Goal: Transaction & Acquisition: Register for event/course

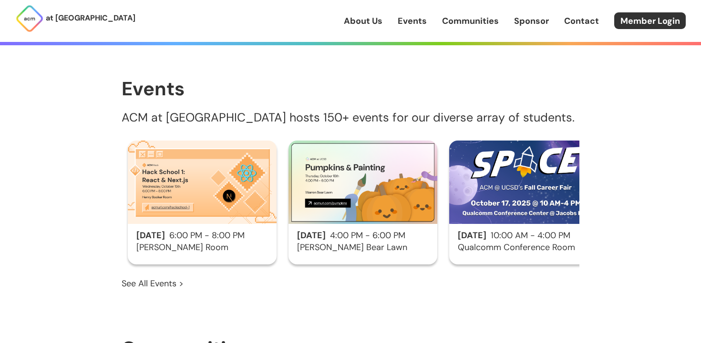
scroll to position [481, 0]
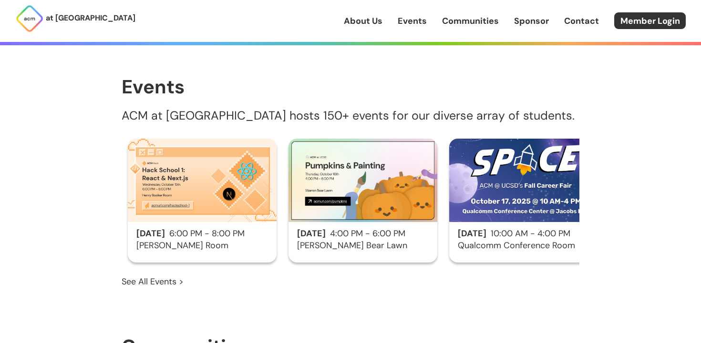
click at [202, 170] on img at bounding box center [202, 180] width 149 height 83
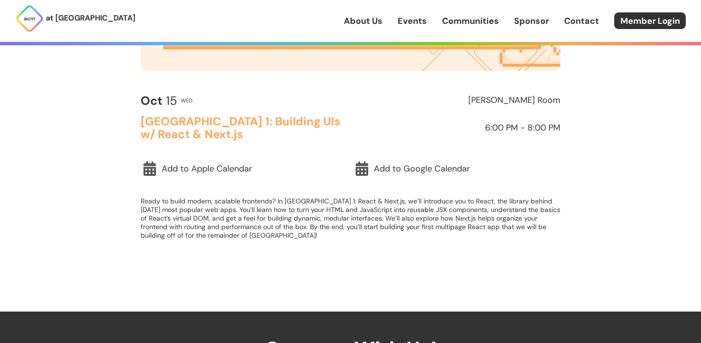
scroll to position [263, 0]
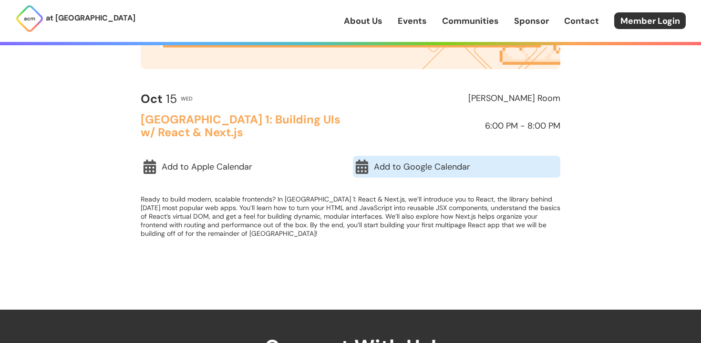
click at [387, 172] on link "Add to Google Calendar" at bounding box center [456, 167] width 207 height 22
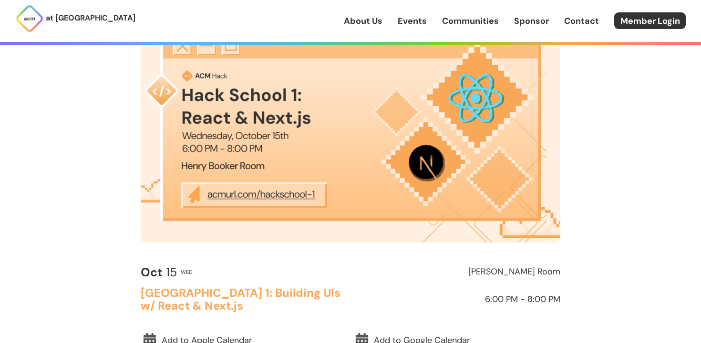
scroll to position [0, 0]
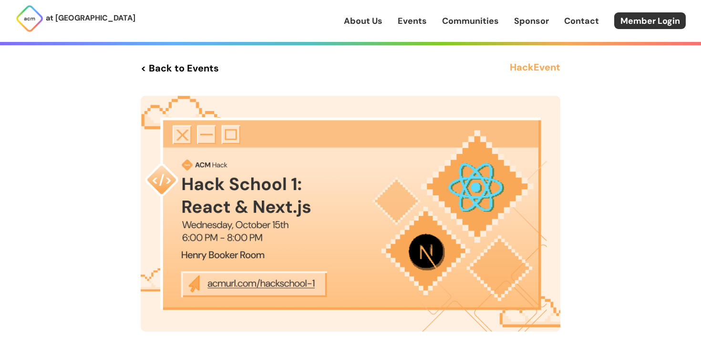
click at [533, 69] on h3 "Hack Event" at bounding box center [535, 68] width 51 height 17
click at [180, 72] on link "< Back to Events" at bounding box center [180, 68] width 78 height 17
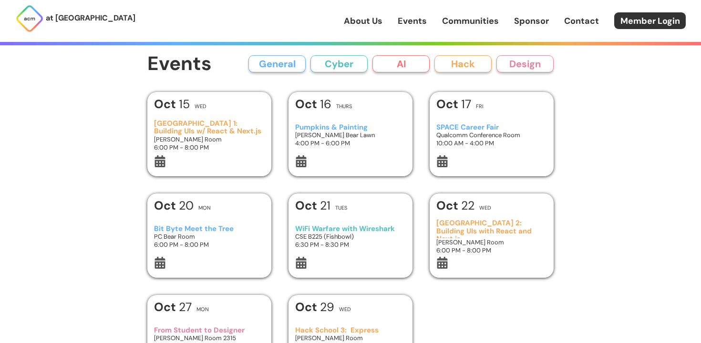
click at [472, 60] on button "Hack" at bounding box center [462, 63] width 57 height 17
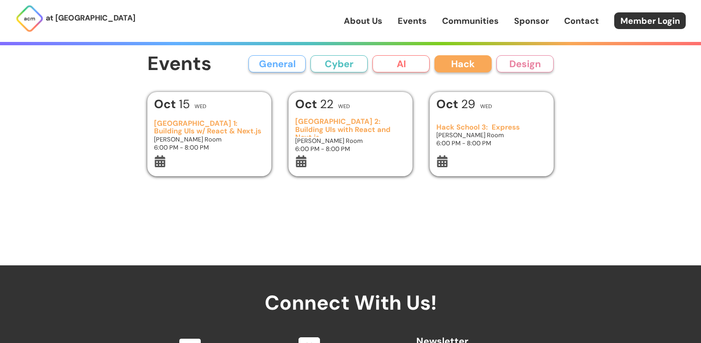
click at [304, 158] on icon at bounding box center [301, 161] width 10 height 12
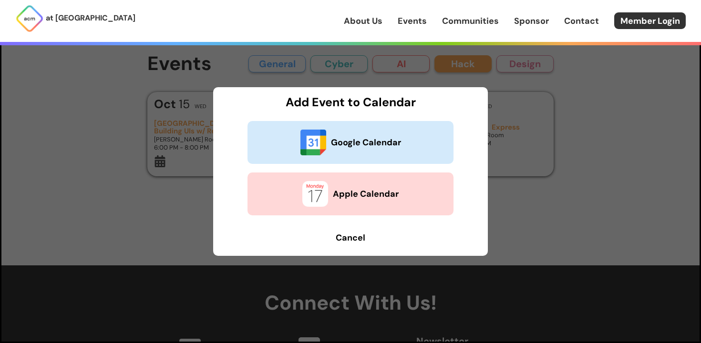
click at [335, 142] on b "Google Calendar" at bounding box center [366, 142] width 70 height 12
click at [355, 242] on b "Cancel" at bounding box center [351, 237] width 30 height 11
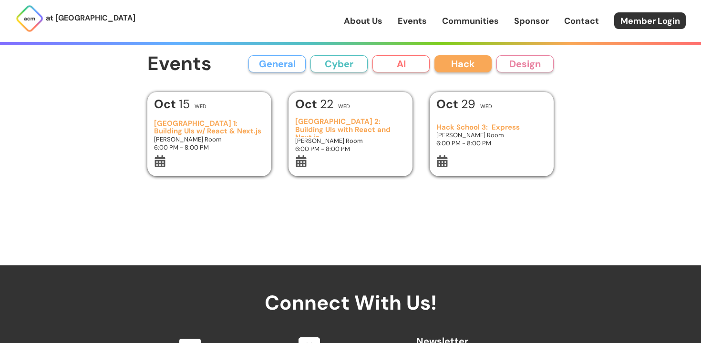
click at [444, 166] on icon at bounding box center [442, 161] width 10 height 12
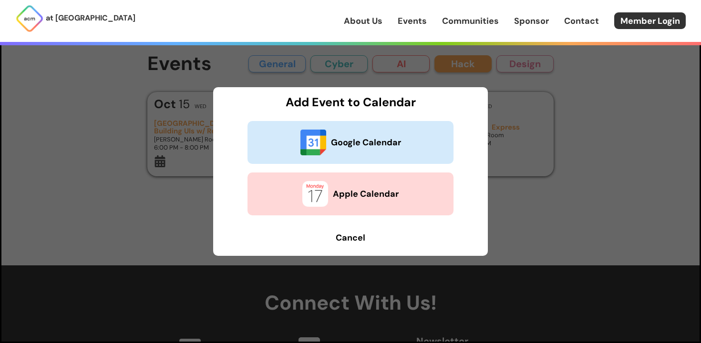
click at [393, 153] on button "Google Calendar" at bounding box center [351, 142] width 206 height 43
click at [349, 238] on b "Cancel" at bounding box center [351, 237] width 30 height 11
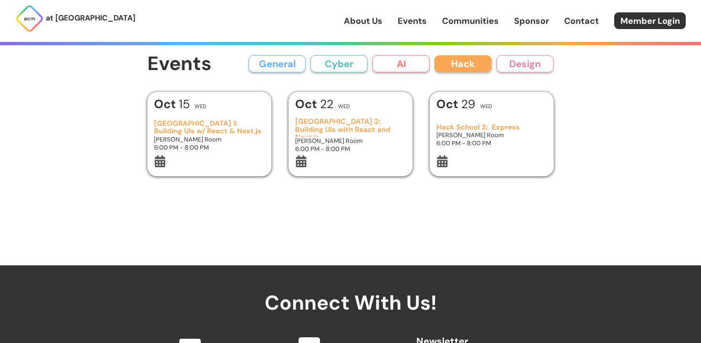
click at [284, 69] on button "General" at bounding box center [276, 63] width 57 height 17
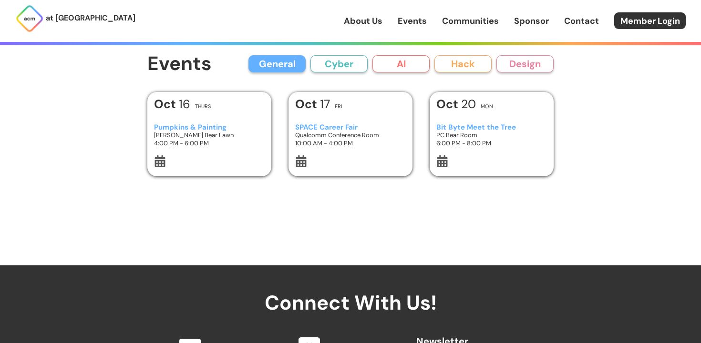
click at [329, 65] on button "Cyber" at bounding box center [338, 63] width 57 height 17
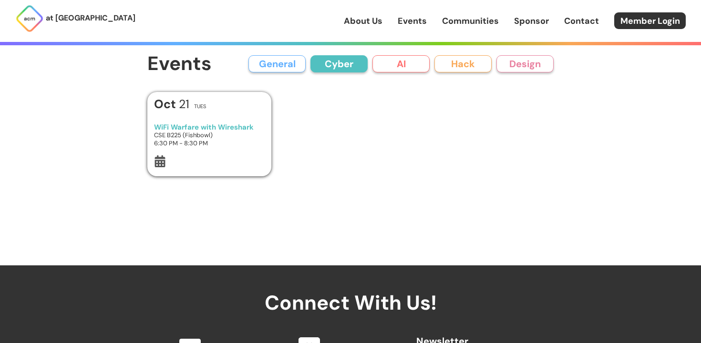
click at [385, 65] on button "AI" at bounding box center [400, 63] width 57 height 17
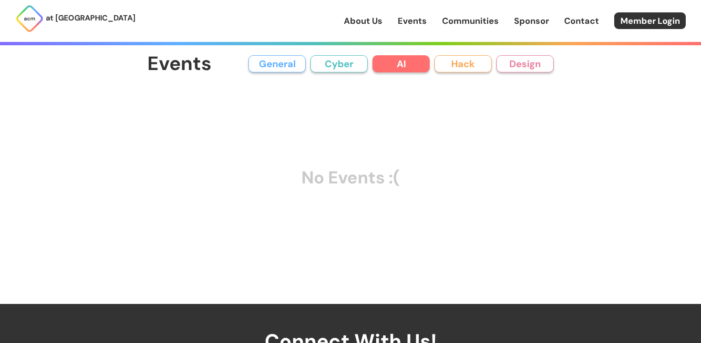
click at [453, 67] on button "Hack" at bounding box center [462, 63] width 57 height 17
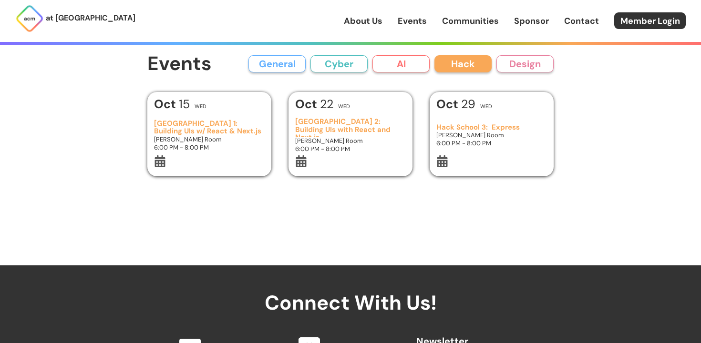
click at [532, 65] on button "Design" at bounding box center [524, 63] width 57 height 17
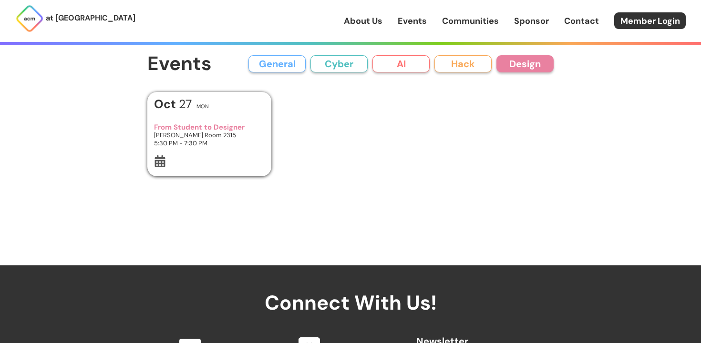
click at [468, 61] on button "Hack" at bounding box center [462, 63] width 57 height 17
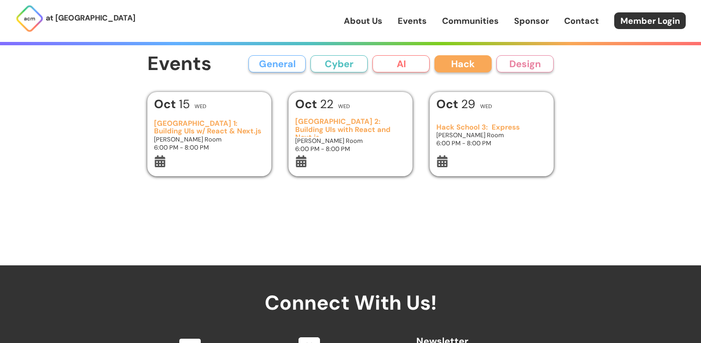
click at [533, 25] on link "Sponsor" at bounding box center [531, 21] width 35 height 12
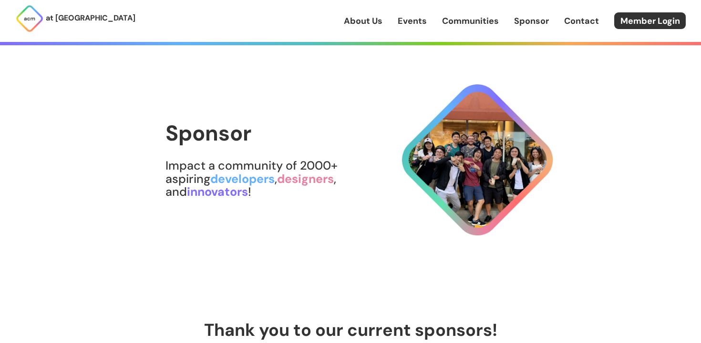
scroll to position [14, 0]
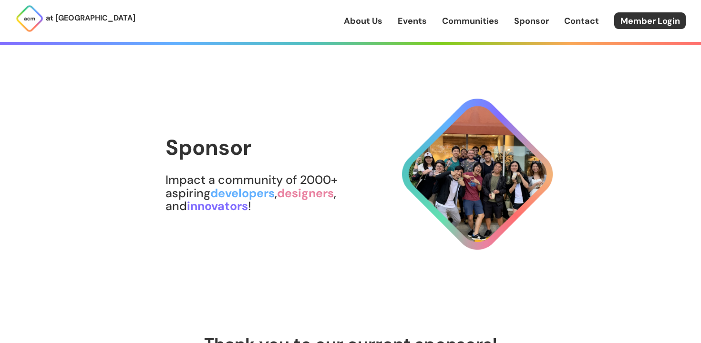
click at [406, 23] on link "Events" at bounding box center [412, 21] width 29 height 12
